Goal: Book appointment/travel/reservation

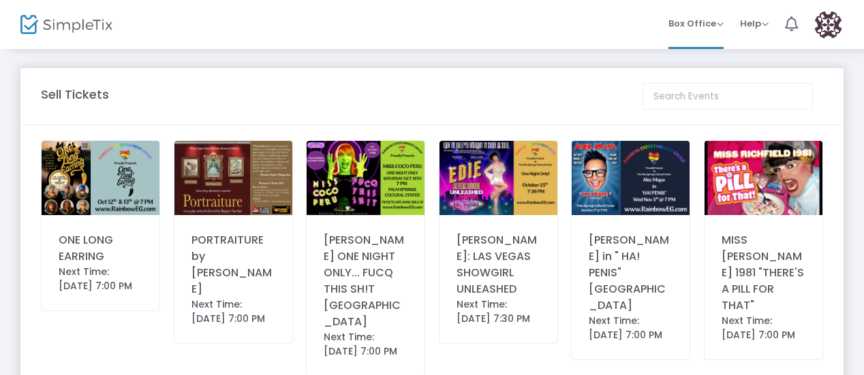
click at [104, 192] on img at bounding box center [101, 178] width 118 height 74
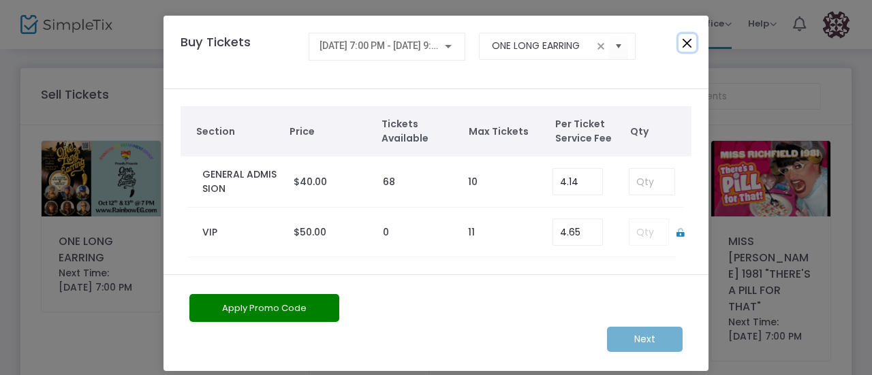
click at [685, 42] on button "Close" at bounding box center [687, 43] width 18 height 18
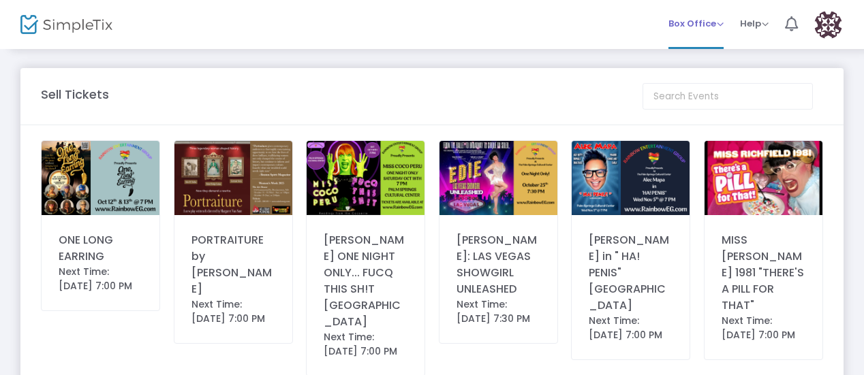
click at [719, 18] on span "Box Office" at bounding box center [695, 23] width 55 height 13
click at [701, 65] on li "Bookings" at bounding box center [716, 72] width 97 height 27
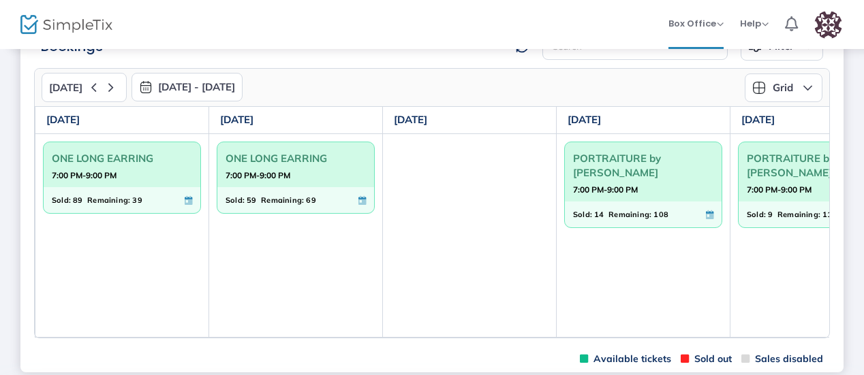
scroll to position [50, 0]
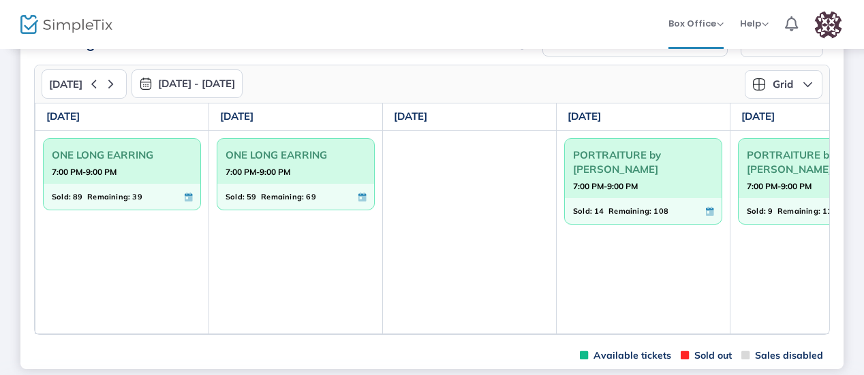
drag, startPoint x: 444, startPoint y: 333, endPoint x: 612, endPoint y: 339, distance: 168.3
click at [612, 339] on m-panel-content "[DATE] [DATE] - [DATE] [DATE] [DATE] Su Mo Tu We Th Fr Sa 28 29 30 1 2 3 4 5 6 …" at bounding box center [431, 199] width 823 height 285
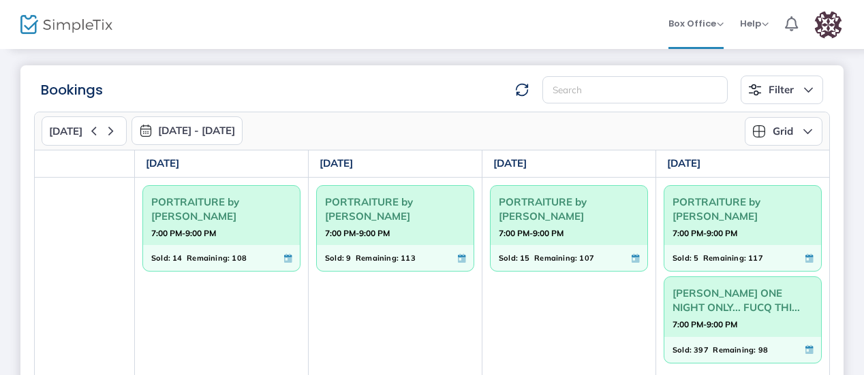
scroll to position [0, 0]
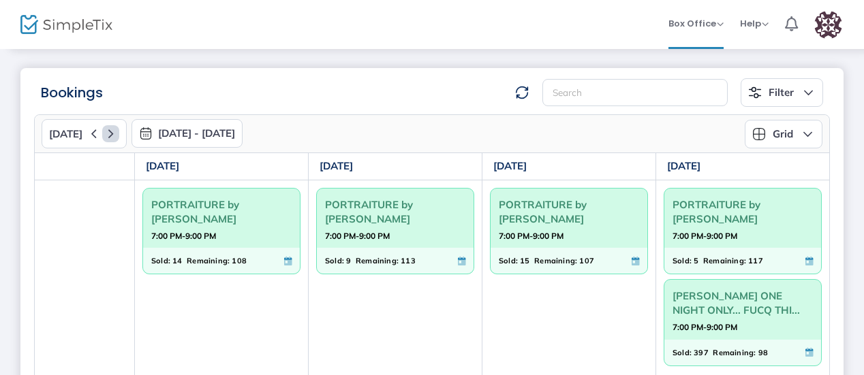
click at [105, 132] on icon at bounding box center [110, 133] width 17 height 17
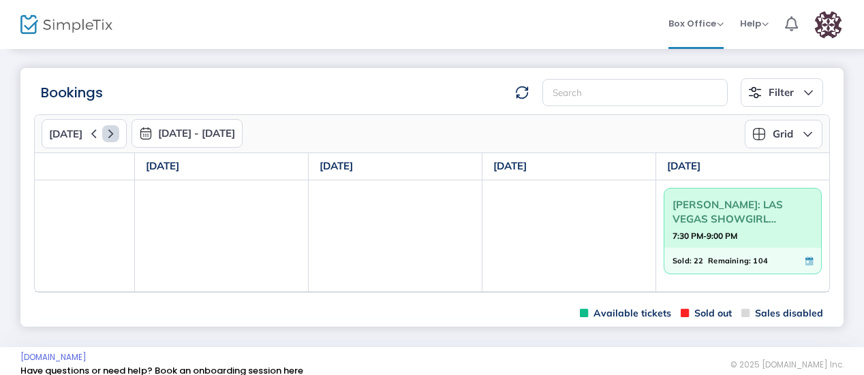
scroll to position [0, 413]
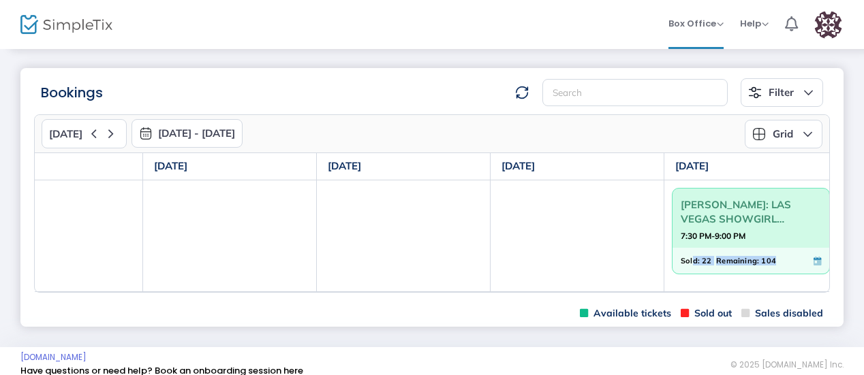
drag, startPoint x: 774, startPoint y: 289, endPoint x: 693, endPoint y: 287, distance: 80.4
click at [693, 287] on td "[PERSON_NAME]: LAS VEGAS SHOWGIRL UNLEASHED 7:30 PM-9:00 PM Sold: 22 Remaining:…" at bounding box center [751, 236] width 174 height 112
click at [669, 287] on td "[PERSON_NAME]: LAS VEGAS SHOWGIRL UNLEASHED 7:30 PM-9:00 PM Sold: 22 Remaining:…" at bounding box center [751, 236] width 174 height 112
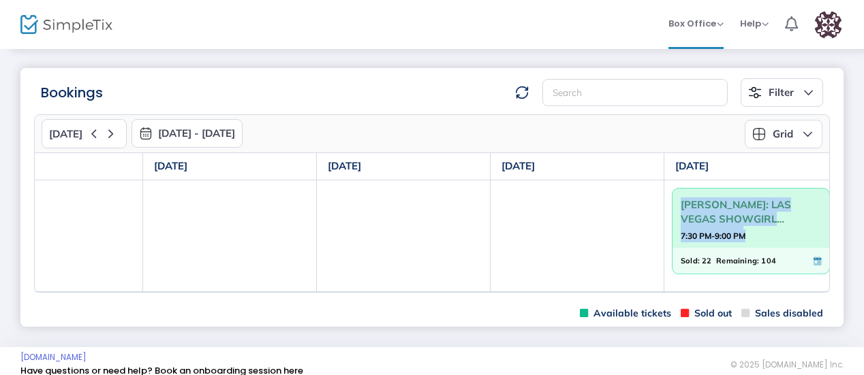
drag, startPoint x: 663, startPoint y: 289, endPoint x: 576, endPoint y: 285, distance: 88.0
click at [576, 285] on tr "PORTRAITURE by [PERSON_NAME] 2:00 PM-4:00 PM Sold: 14 Remaining: 108 [PERSON_NA…" at bounding box center [230, 236] width 1216 height 112
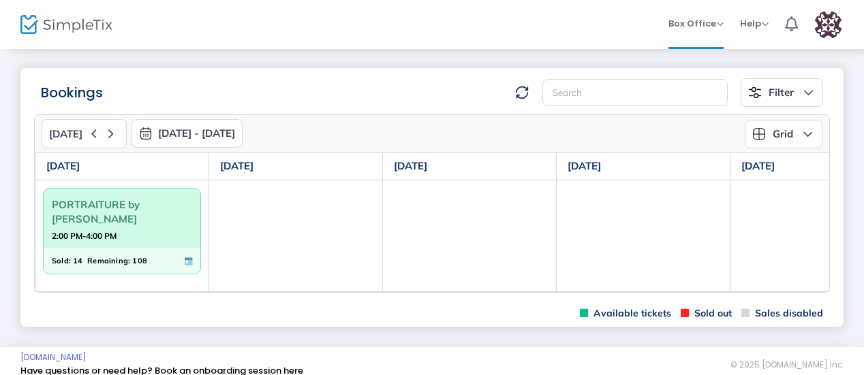
scroll to position [0, 422]
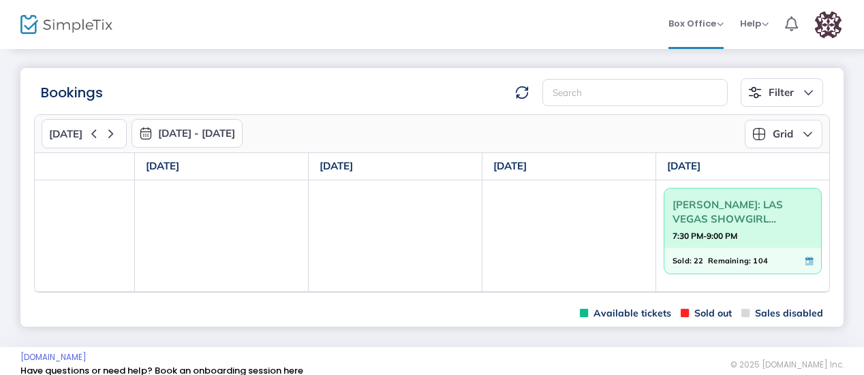
click at [418, 204] on td at bounding box center [396, 236] width 174 height 112
click at [108, 128] on icon at bounding box center [110, 133] width 17 height 17
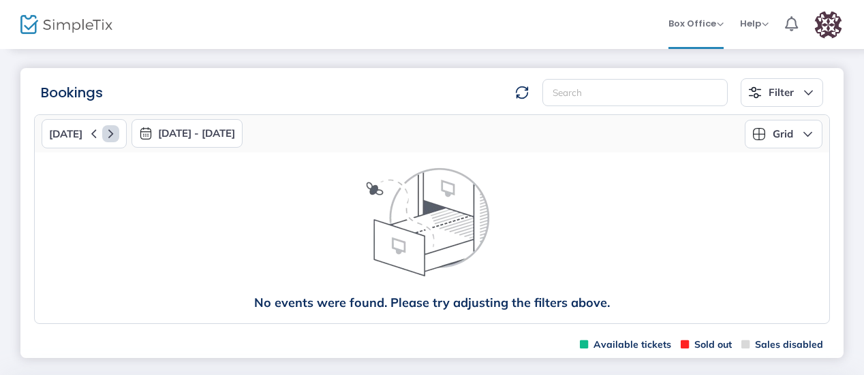
click at [108, 128] on icon at bounding box center [110, 133] width 17 height 17
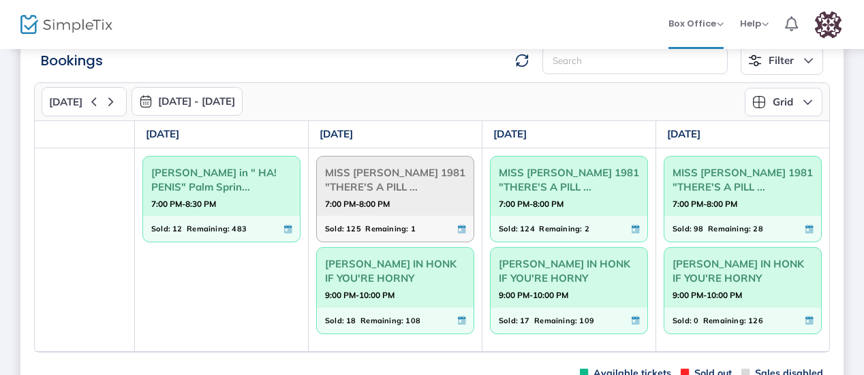
scroll to position [41, 0]
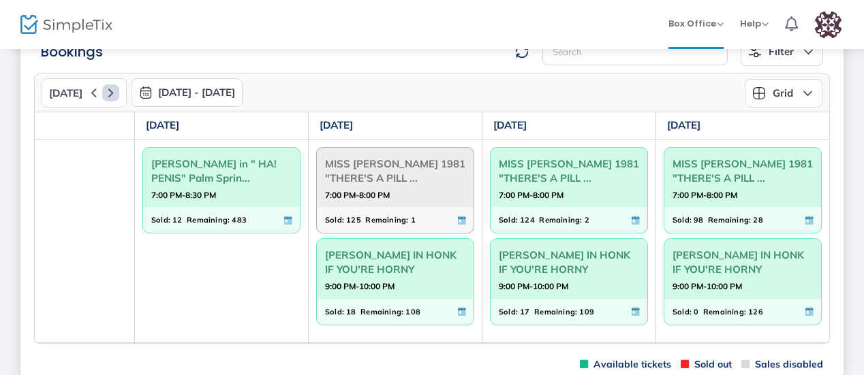
click at [114, 89] on icon at bounding box center [110, 92] width 17 height 17
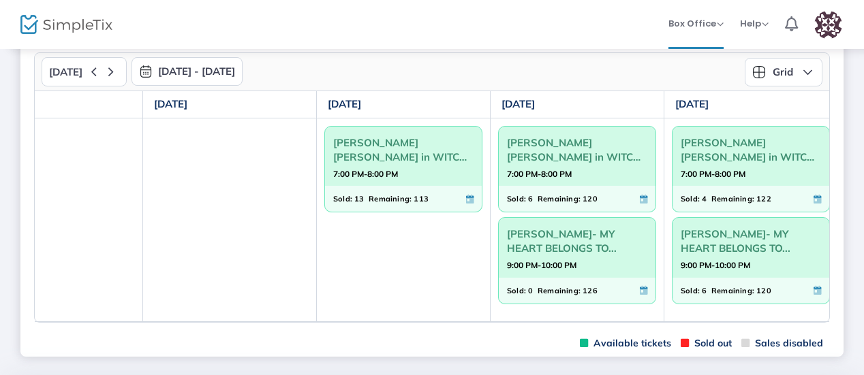
scroll to position [63, 0]
click at [113, 67] on icon at bounding box center [110, 70] width 17 height 17
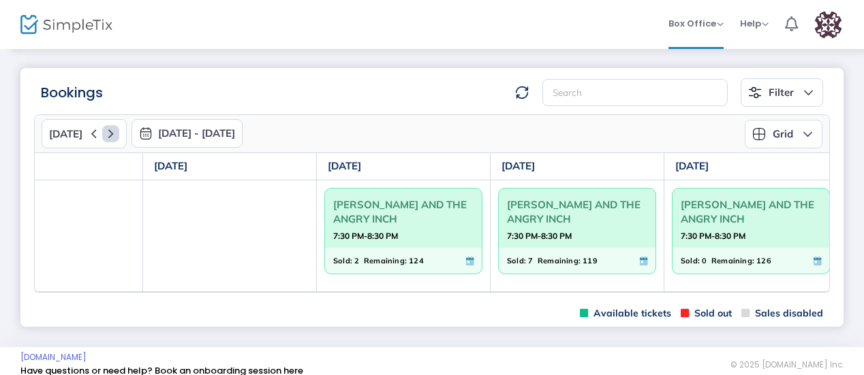
click at [104, 140] on icon at bounding box center [110, 133] width 17 height 17
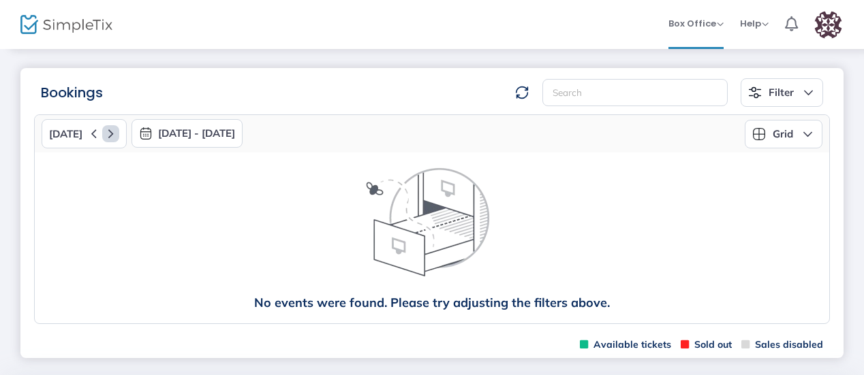
click at [110, 125] on icon at bounding box center [110, 133] width 17 height 17
click at [114, 131] on icon at bounding box center [110, 133] width 17 height 17
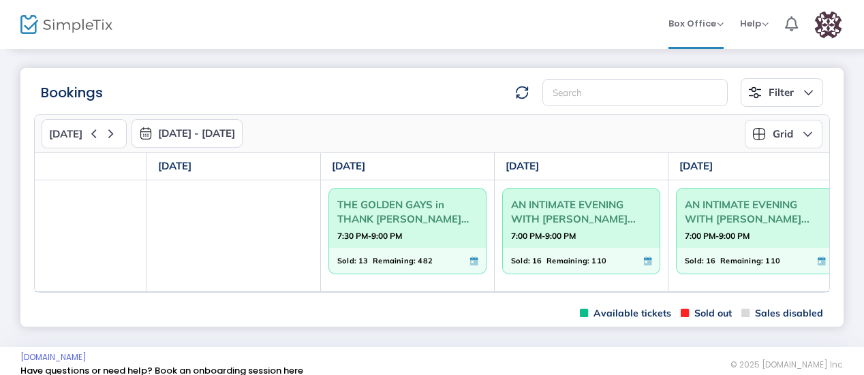
scroll to position [0, 422]
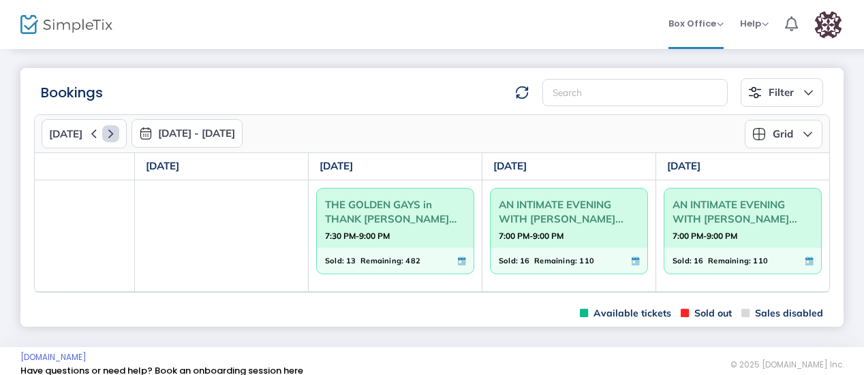
click at [106, 127] on icon at bounding box center [110, 133] width 17 height 17
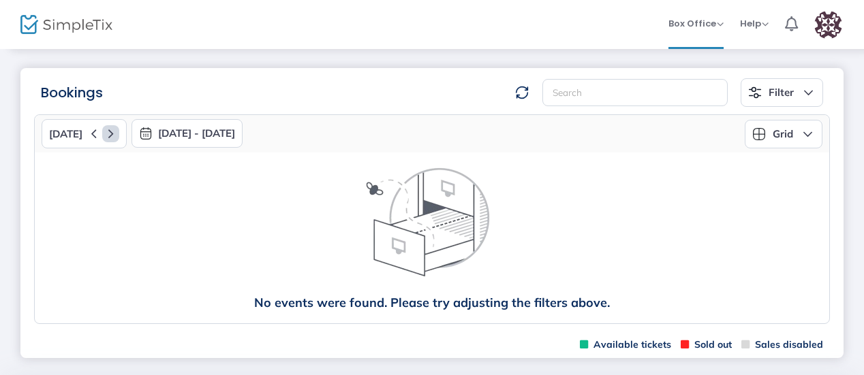
click at [106, 127] on icon at bounding box center [110, 133] width 17 height 17
click at [108, 133] on icon at bounding box center [110, 133] width 17 height 17
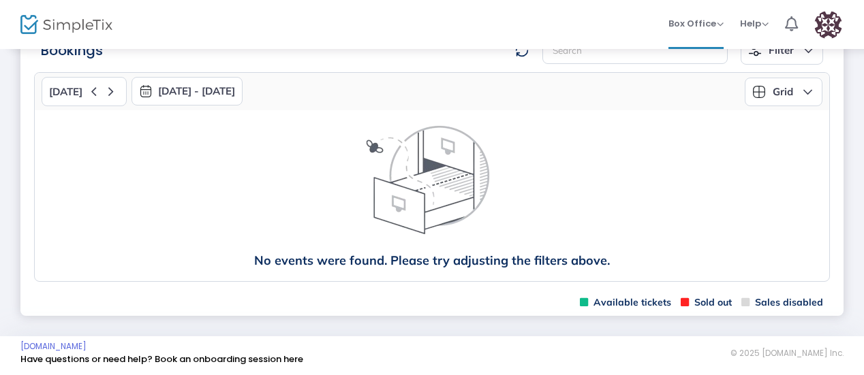
scroll to position [0, 0]
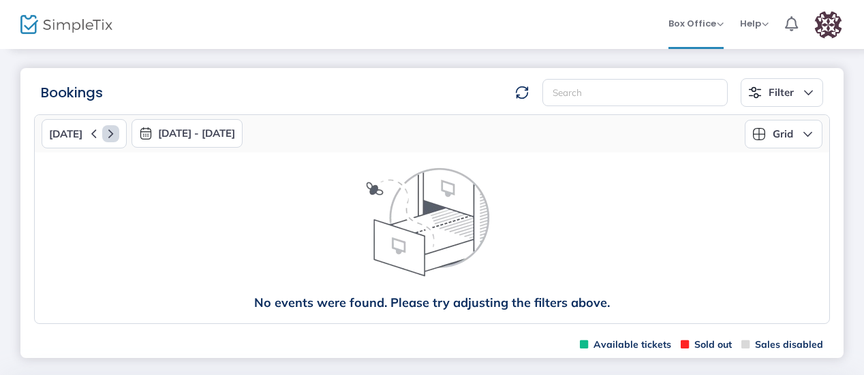
click at [114, 136] on icon at bounding box center [110, 133] width 17 height 17
click at [112, 136] on icon at bounding box center [110, 133] width 17 height 17
